Goal: Task Accomplishment & Management: Manage account settings

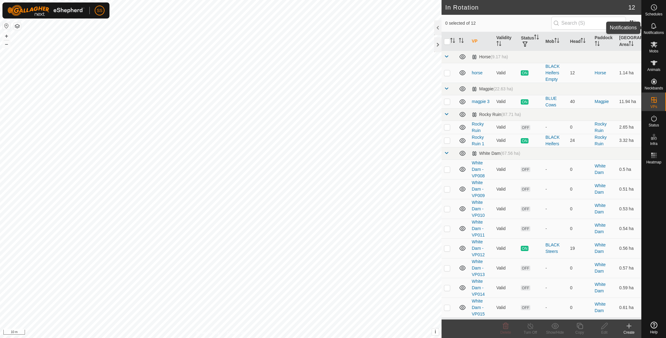
click at [659, 21] on es-notification-svg-icon at bounding box center [653, 26] width 11 height 10
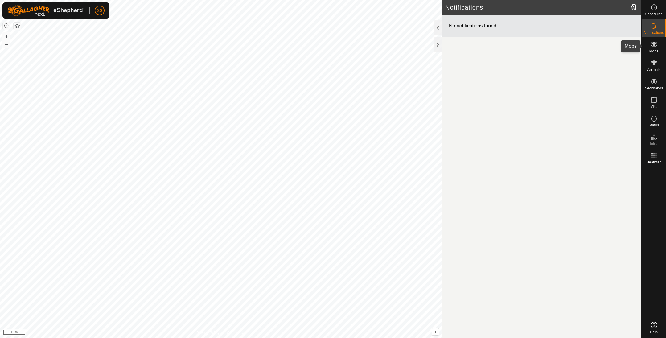
click at [653, 45] on icon at bounding box center [654, 45] width 7 height 6
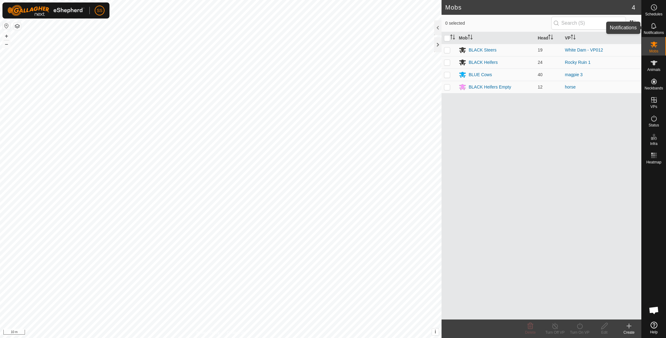
click at [657, 26] on icon at bounding box center [653, 25] width 7 height 7
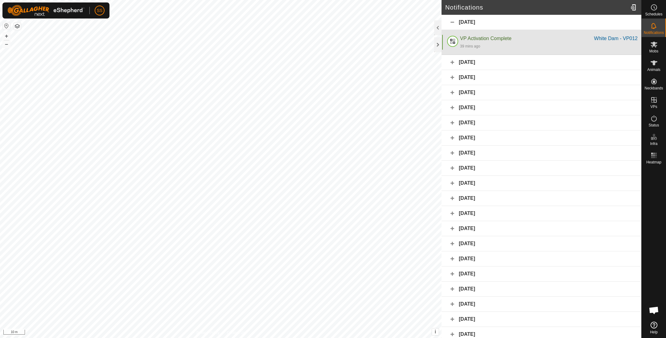
click at [569, 42] on div "39 mins ago" at bounding box center [549, 45] width 178 height 7
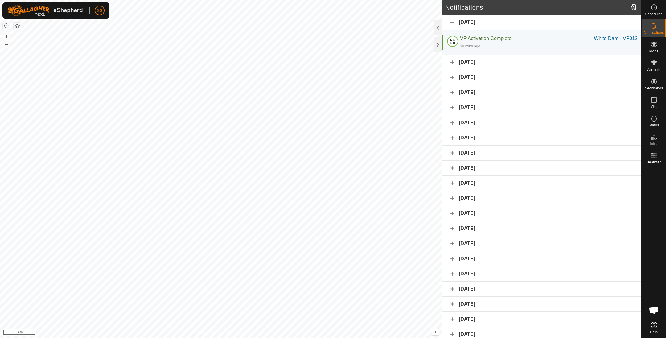
click at [453, 58] on div "[DATE]" at bounding box center [542, 62] width 200 height 15
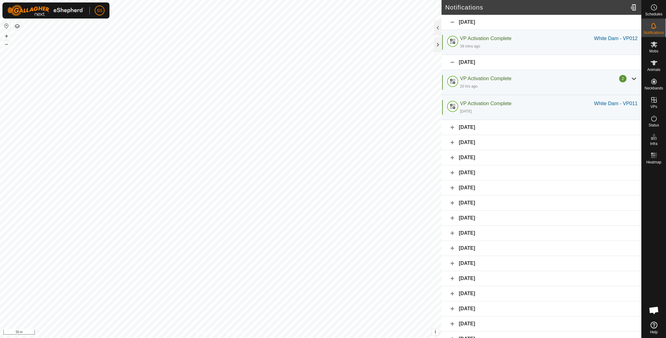
click at [453, 127] on div "[DATE]" at bounding box center [542, 127] width 200 height 15
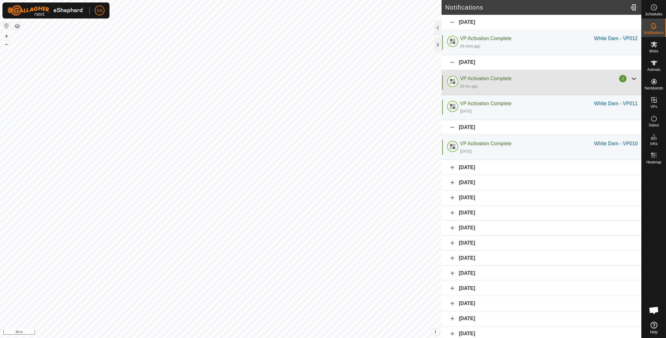
click at [620, 82] on div "20 hrs ago" at bounding box center [549, 85] width 178 height 7
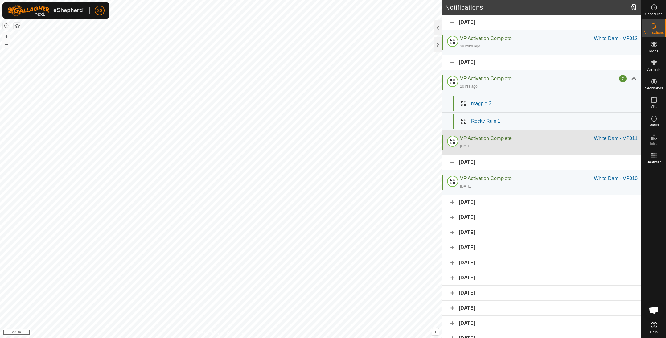
click at [545, 148] on div "[DATE]" at bounding box center [549, 145] width 178 height 7
drag, startPoint x: 545, startPoint y: 148, endPoint x: 572, endPoint y: 142, distance: 28.1
click at [572, 142] on div "[DATE]" at bounding box center [549, 145] width 178 height 7
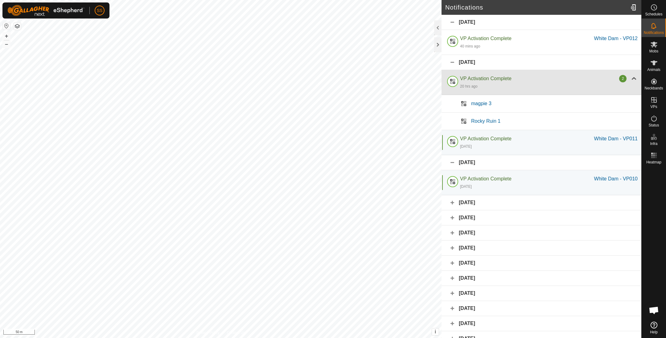
click at [624, 74] on div "VP Activation Complete 2 20 hrs ago" at bounding box center [542, 82] width 200 height 25
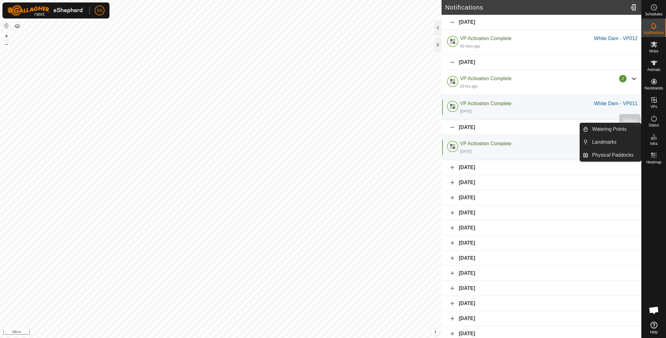
click at [655, 119] on icon at bounding box center [653, 118] width 7 height 7
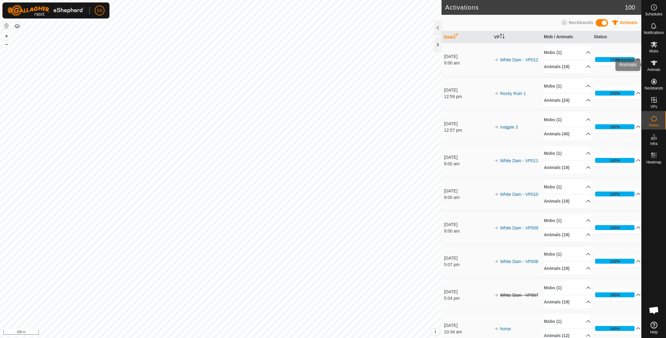
click at [653, 58] on es-animals-svg-icon at bounding box center [653, 63] width 11 height 10
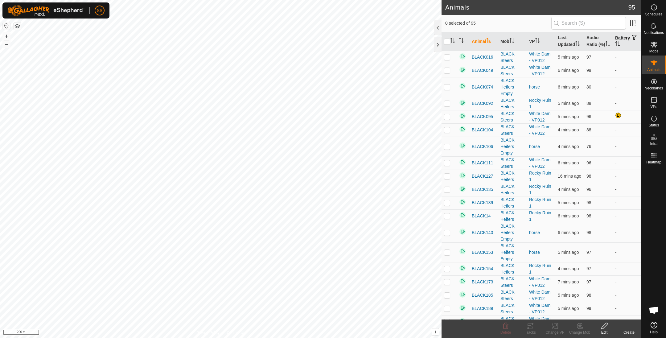
click at [630, 41] on button "button" at bounding box center [634, 38] width 9 height 6
click at [613, 40] on th "Battery" at bounding box center [627, 41] width 29 height 19
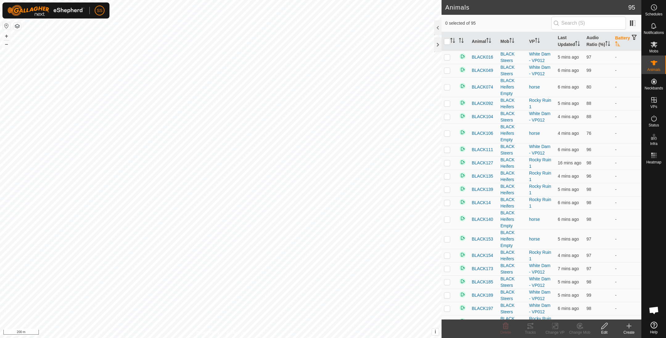
click at [620, 44] on icon "Activate to sort" at bounding box center [617, 43] width 5 height 5
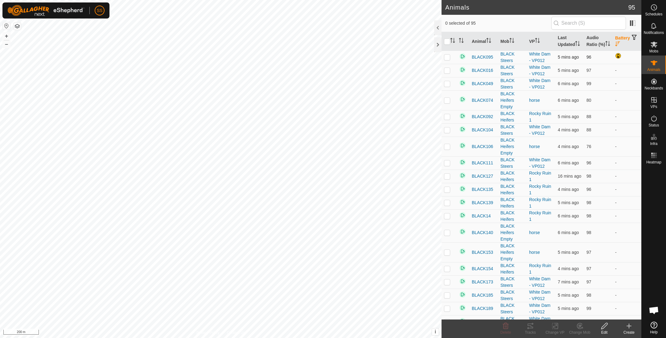
click at [448, 60] on p-checkbox at bounding box center [447, 57] width 6 height 5
click at [447, 60] on p-checkbox at bounding box center [447, 57] width 6 height 5
checkbox input "false"
click at [589, 34] on th "Audio Ratio (%)" at bounding box center [598, 41] width 29 height 19
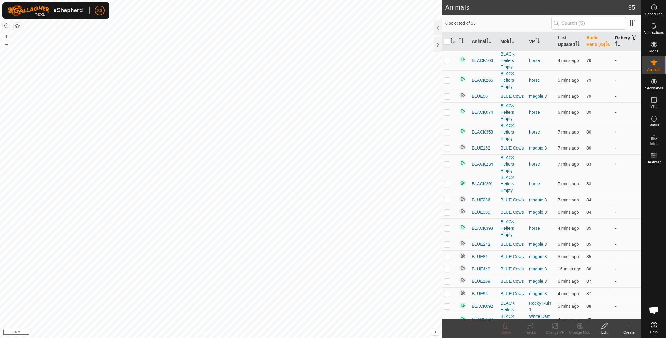
click at [587, 37] on th "Audio Ratio (%)" at bounding box center [598, 41] width 29 height 19
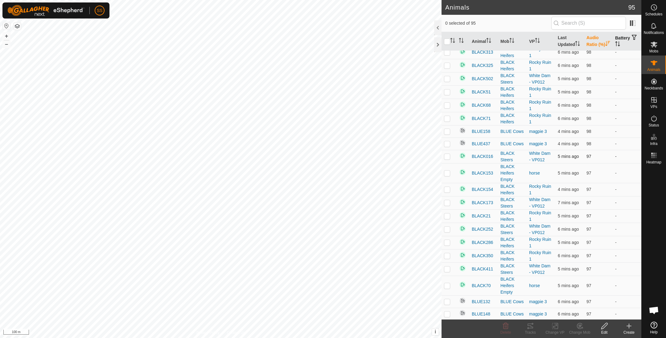
scroll to position [179, 0]
